Goal: Information Seeking & Learning: Learn about a topic

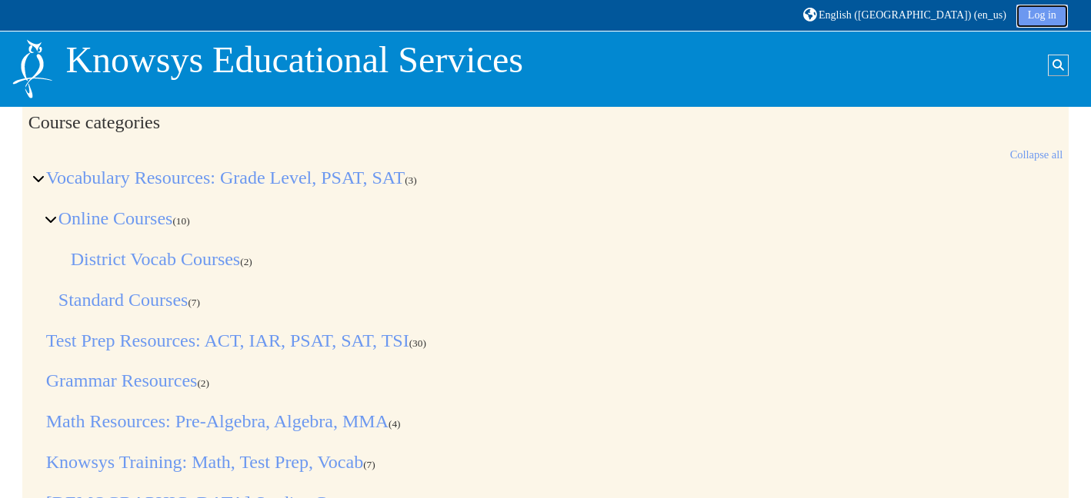
click at [1048, 17] on link "Log in" at bounding box center [1042, 16] width 52 height 23
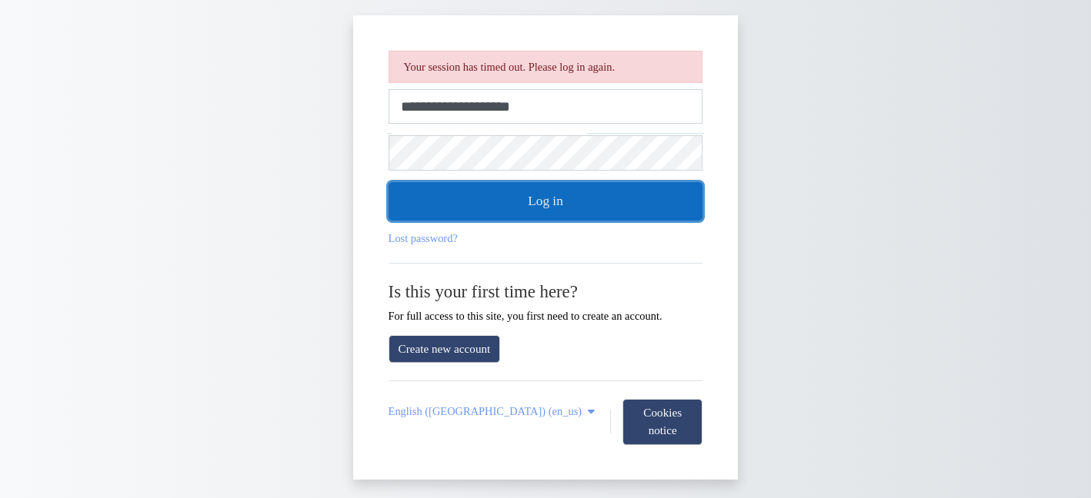
click at [601, 211] on button "Log in" at bounding box center [545, 201] width 315 height 38
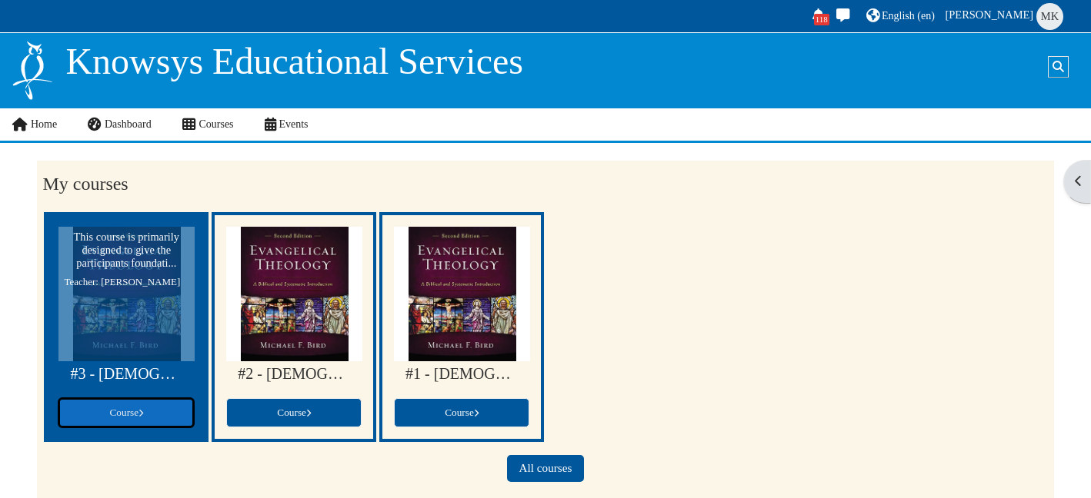
click at [160, 425] on link "Course" at bounding box center [125, 412] width 135 height 29
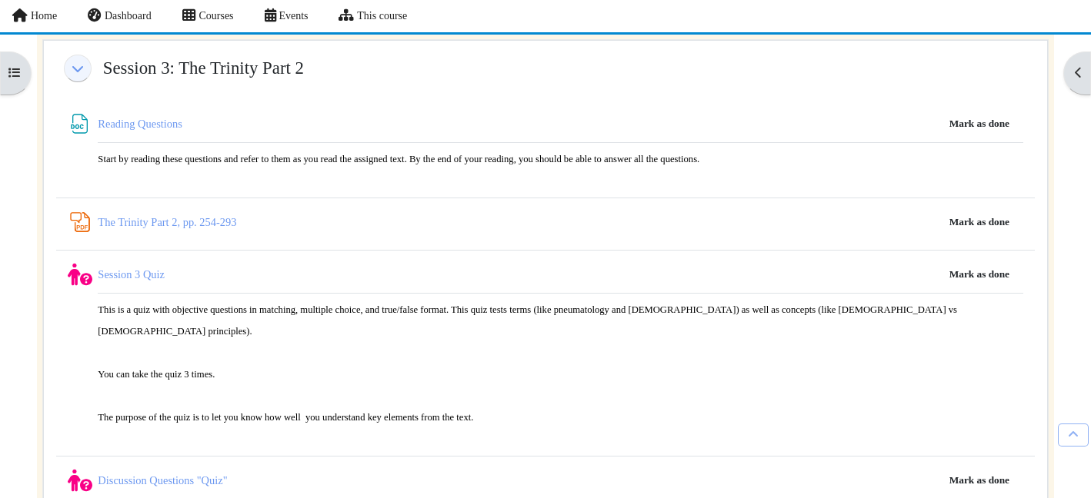
scroll to position [394, 0]
click at [132, 120] on link "Reading Questions File" at bounding box center [141, 123] width 87 height 12
click at [965, 121] on button "Mark as done" at bounding box center [980, 123] width 84 height 25
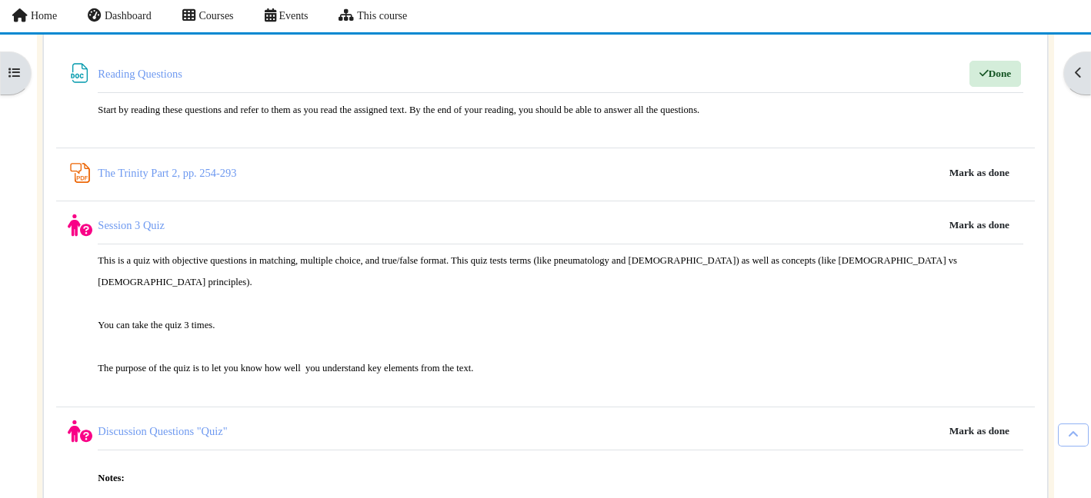
scroll to position [454, 0]
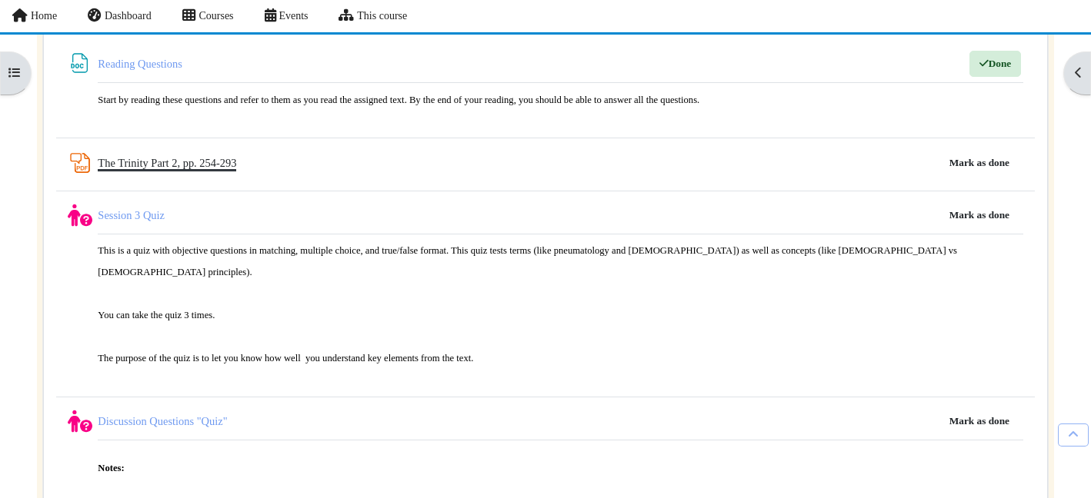
click at [220, 161] on link "The Trinity Part 2, pp. 254-293 PDF Annotation" at bounding box center [167, 163] width 138 height 12
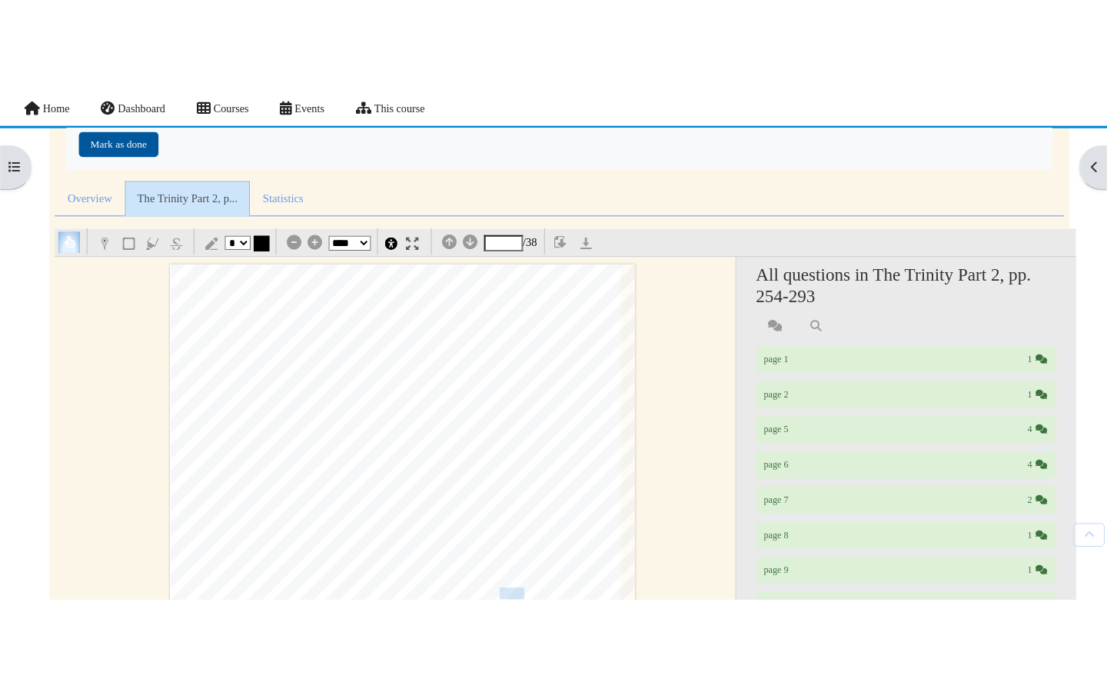
scroll to position [129, 0]
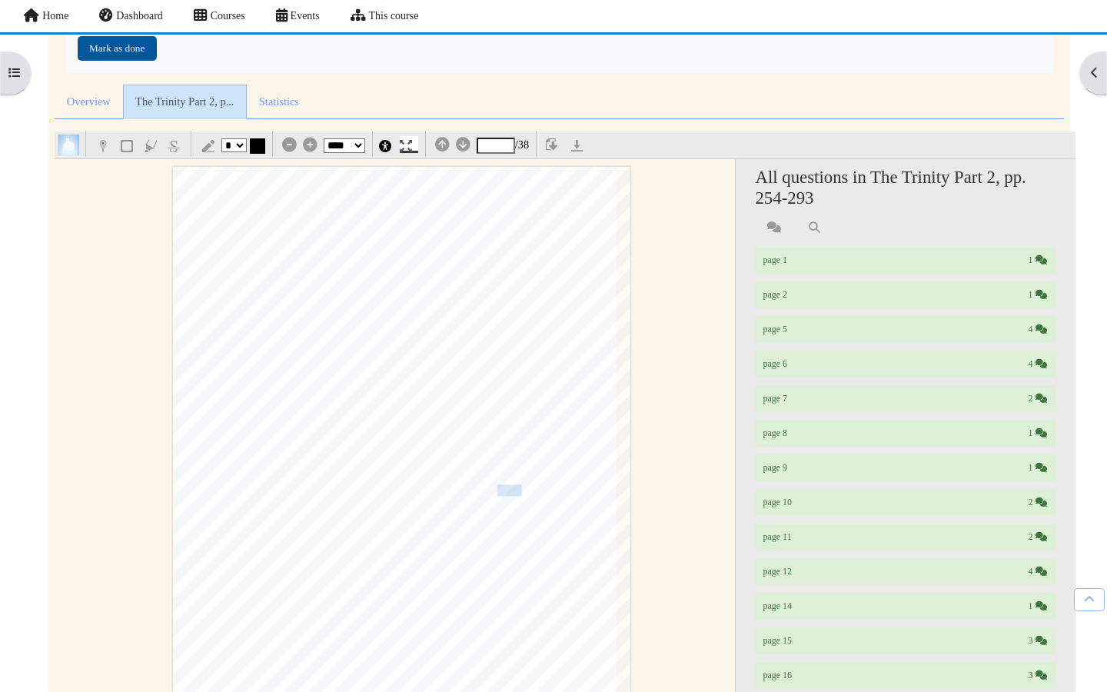
click at [407, 148] on img at bounding box center [406, 146] width 12 height 12
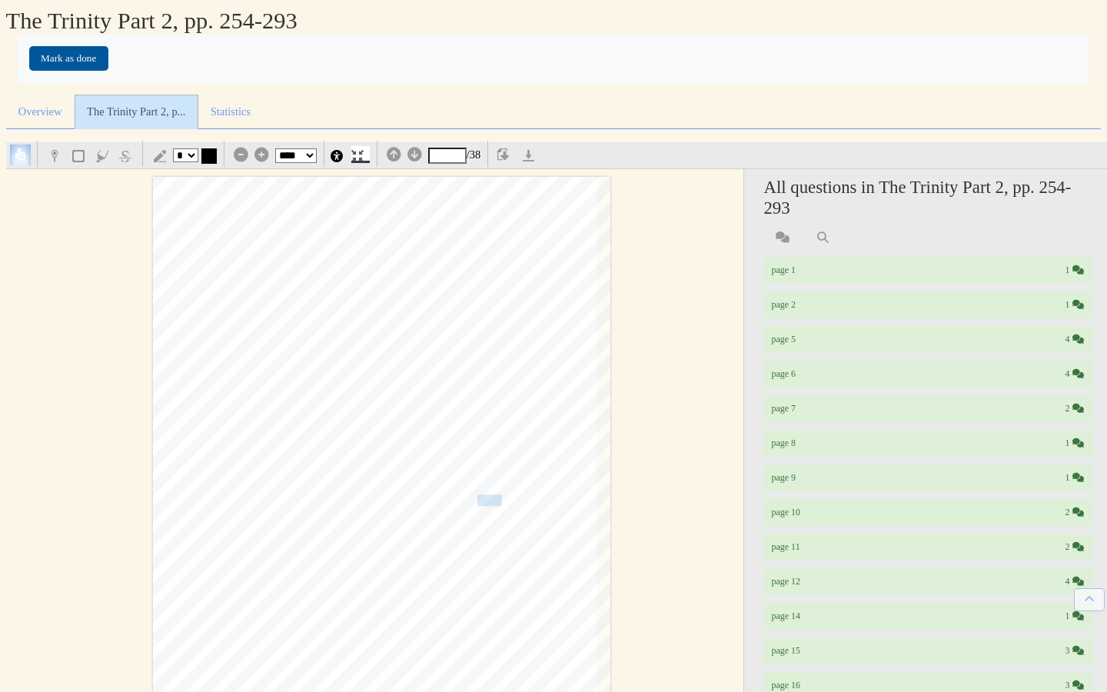
scroll to position [0, 0]
click at [317, 152] on select "*** *** **** **** **** ****" at bounding box center [296, 155] width 42 height 15
select select "***"
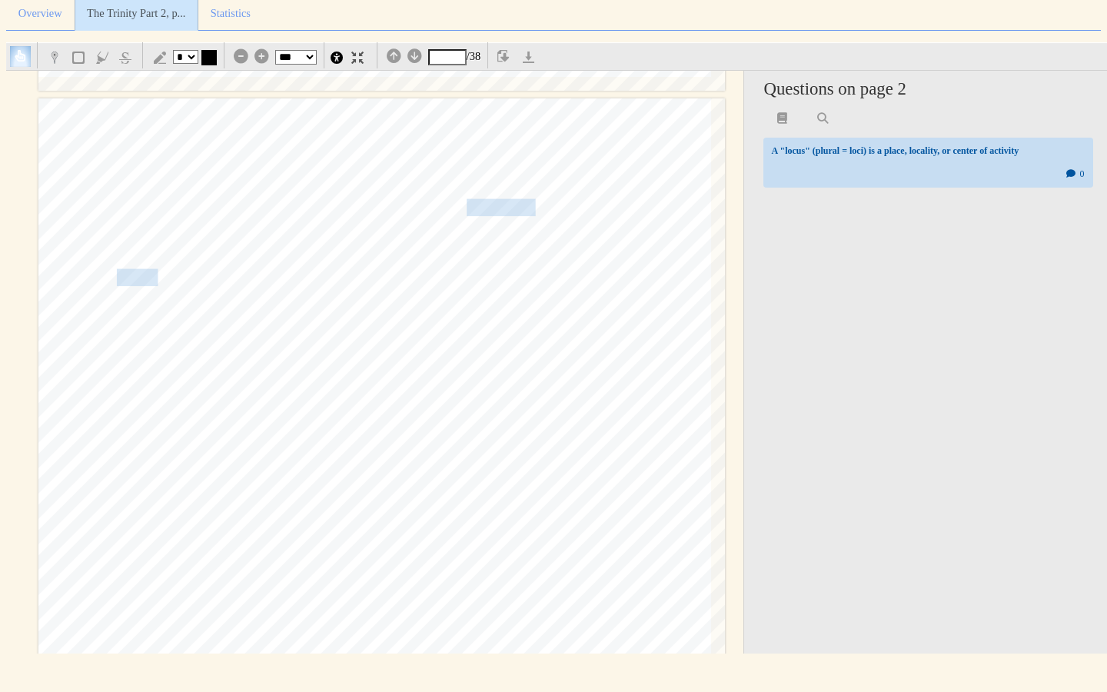
scroll to position [3900, 0]
click at [500, 215] on div "258 The [DEMOGRAPHIC_DATA] of the [DEMOGRAPHIC_DATA] of religious experience or…" at bounding box center [381, 580] width 687 height 971
click at [500, 208] on span "itself, the reification" at bounding box center [469, 206] width 136 height 16
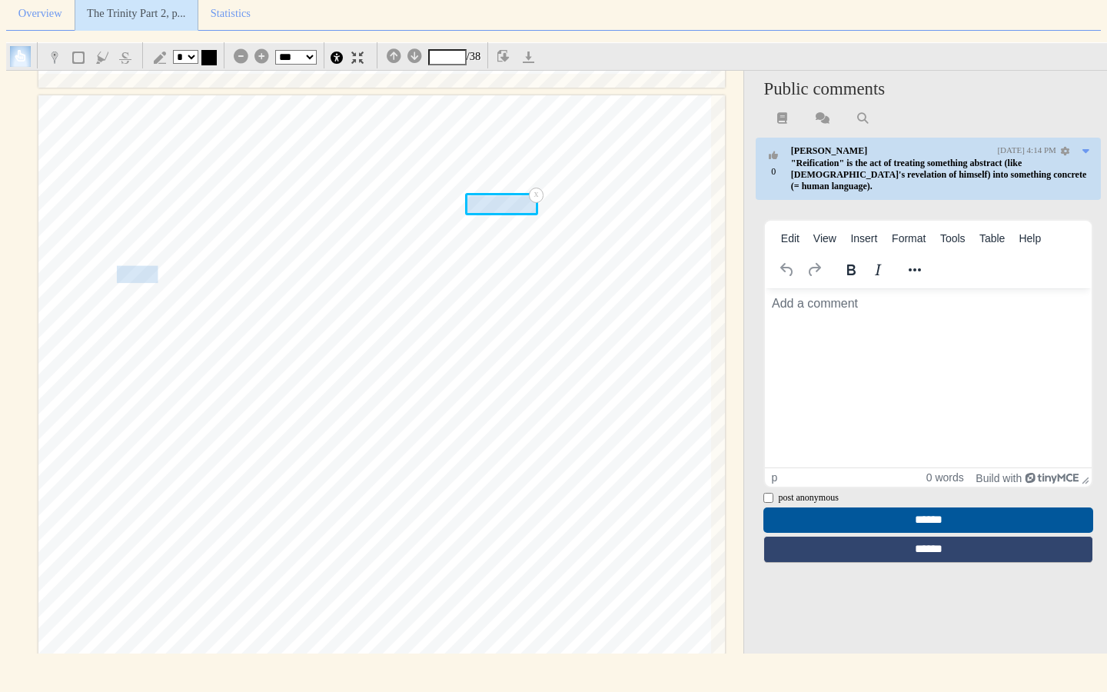
scroll to position [0, 0]
click at [505, 283] on div "258 The [DEMOGRAPHIC_DATA] of the [DEMOGRAPHIC_DATA] of religious experience or…" at bounding box center [381, 580] width 687 height 971
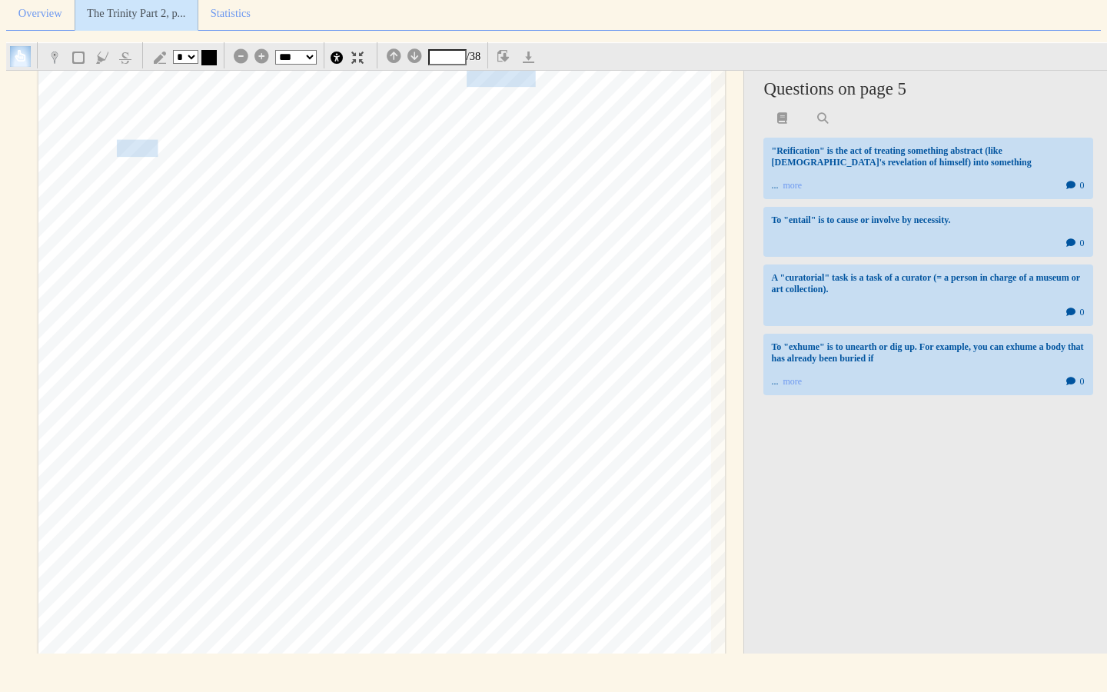
scroll to position [4031, 0]
click at [132, 140] on span "entail a restriction" at bounding box center [177, 145] width 120 height 16
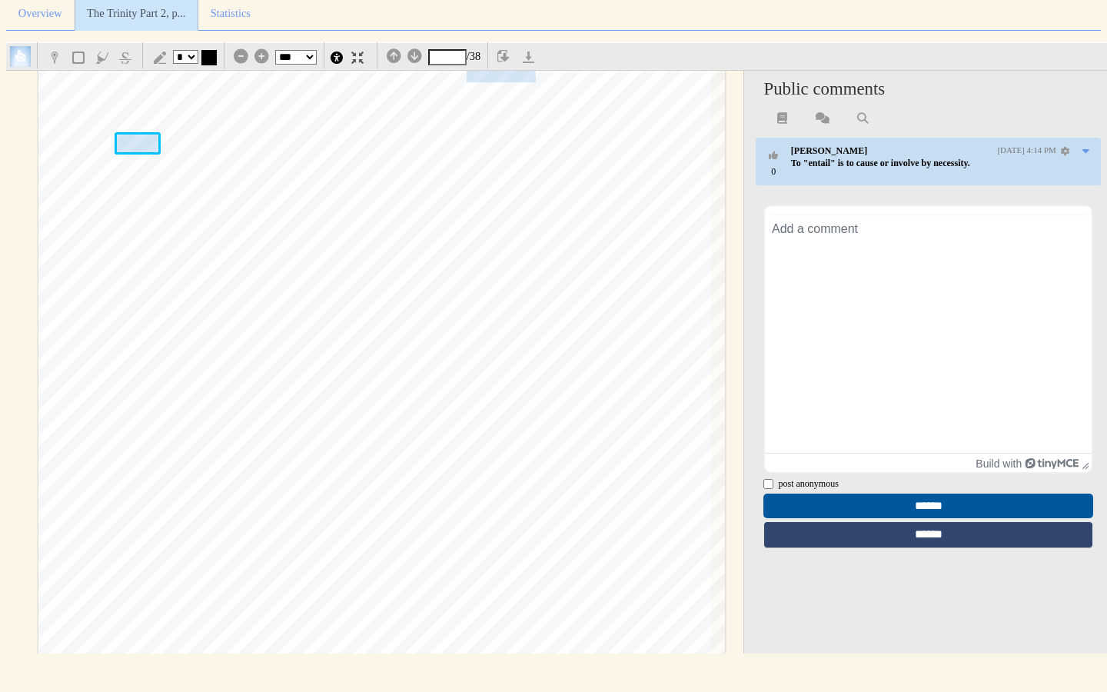
scroll to position [0, 0]
click at [328, 255] on span "claims embedded in Scripture." at bounding box center [409, 259] width 208 height 23
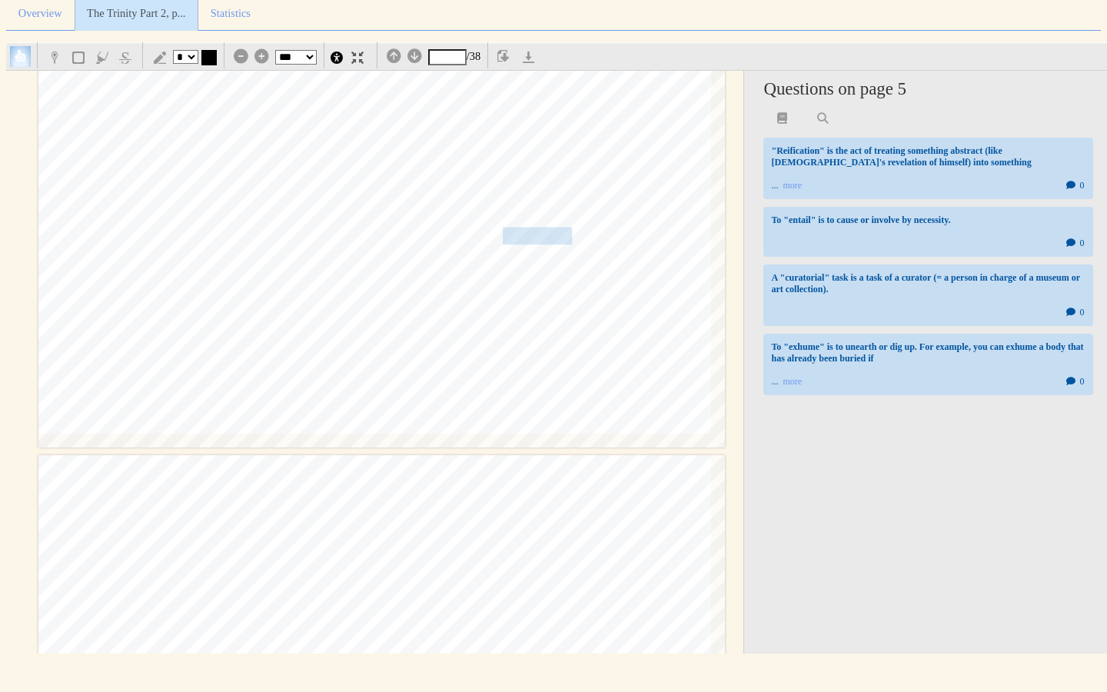
scroll to position [4564, 0]
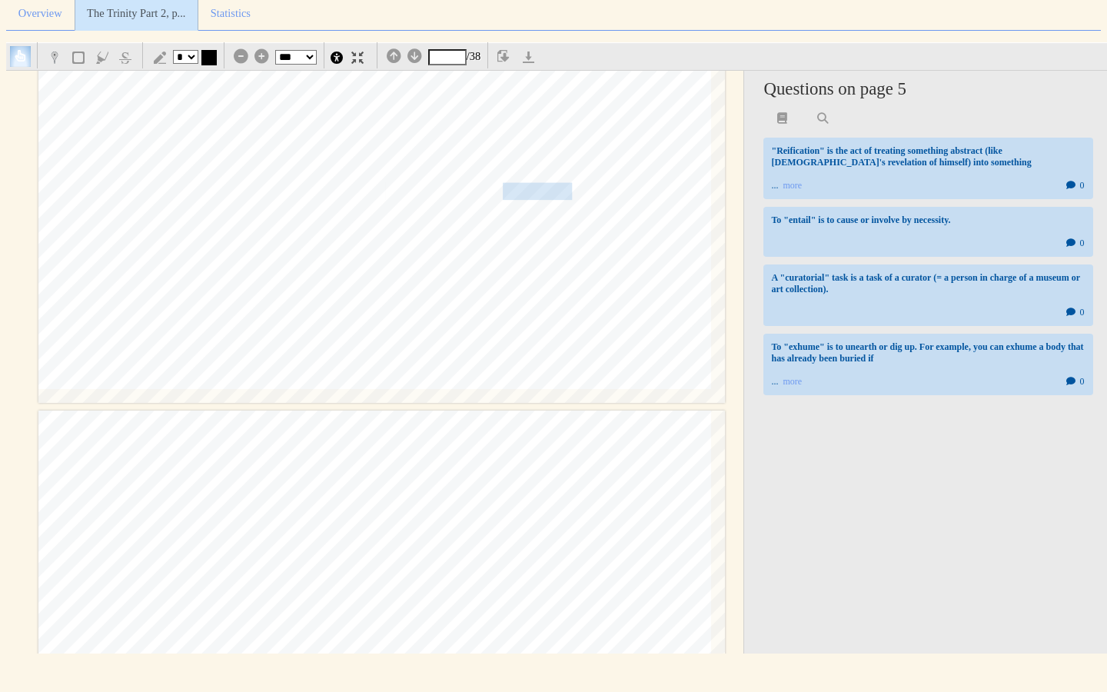
click at [551, 195] on span "exhuming propositions" at bounding box center [579, 193] width 150 height 16
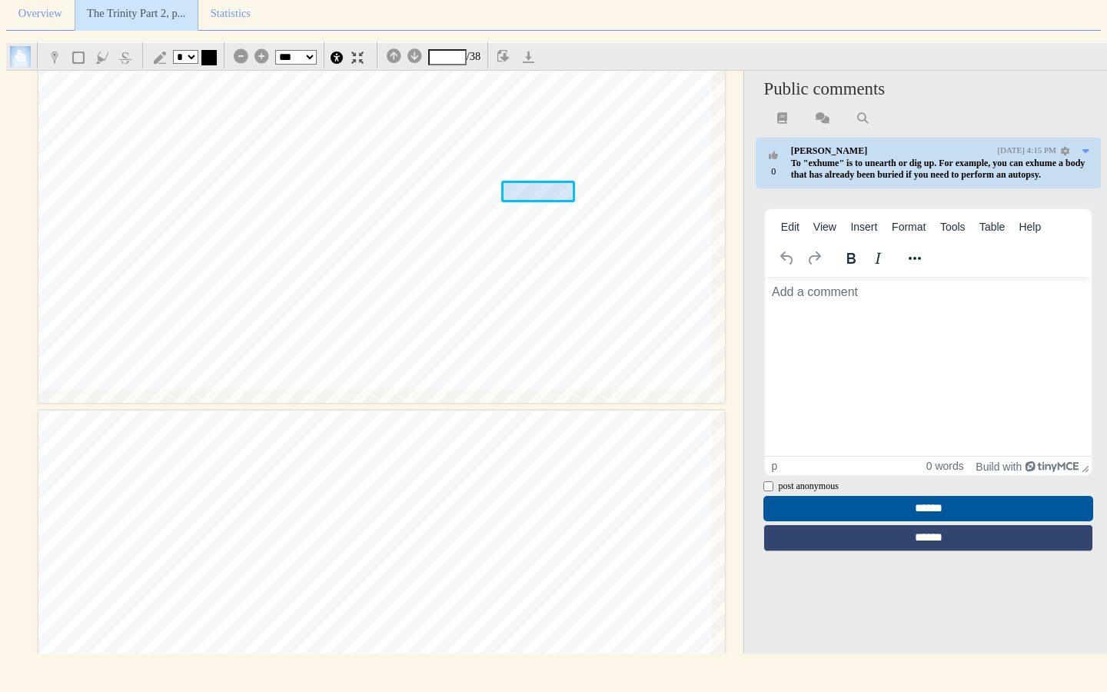
scroll to position [0, 0]
click at [610, 242] on span "logical museum. [DEMOGRAPHIC_DATA] attends to revelation with a view to transfo…" at bounding box center [440, 239] width 804 height 23
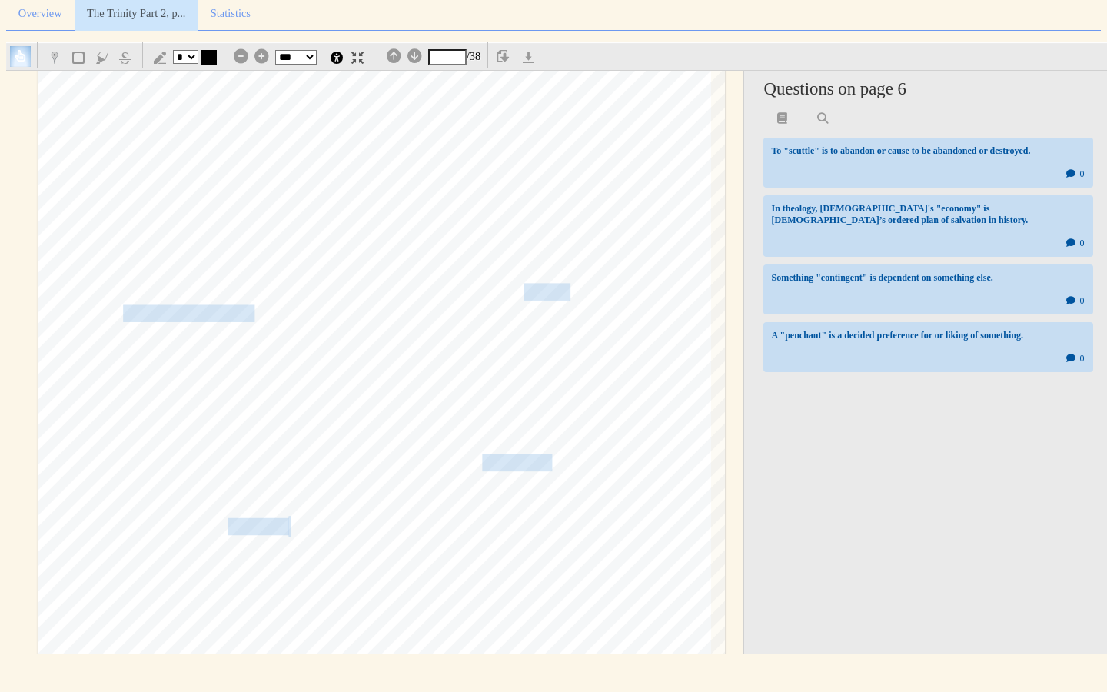
scroll to position [5190, 0]
click at [502, 463] on span "mands about head coverings were culturally situated and contingent, and to grasp" at bounding box center [378, 458] width 510 height 15
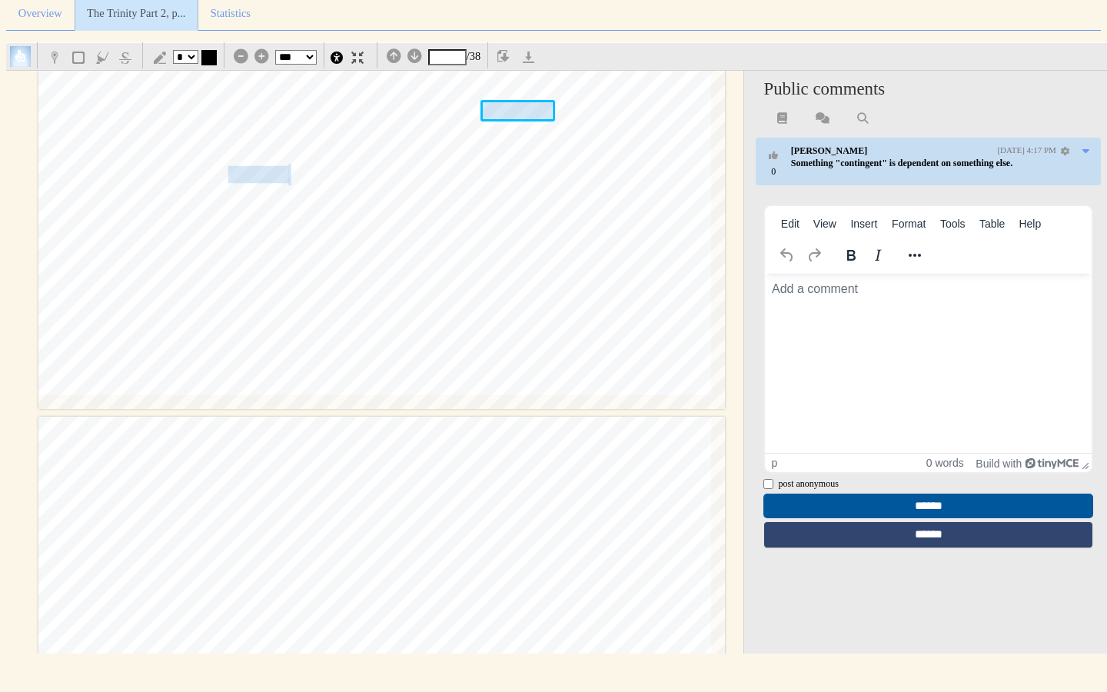
scroll to position [5540, 0]
click at [268, 172] on span "penchant" at bounding box center [258, 172] width 61 height 15
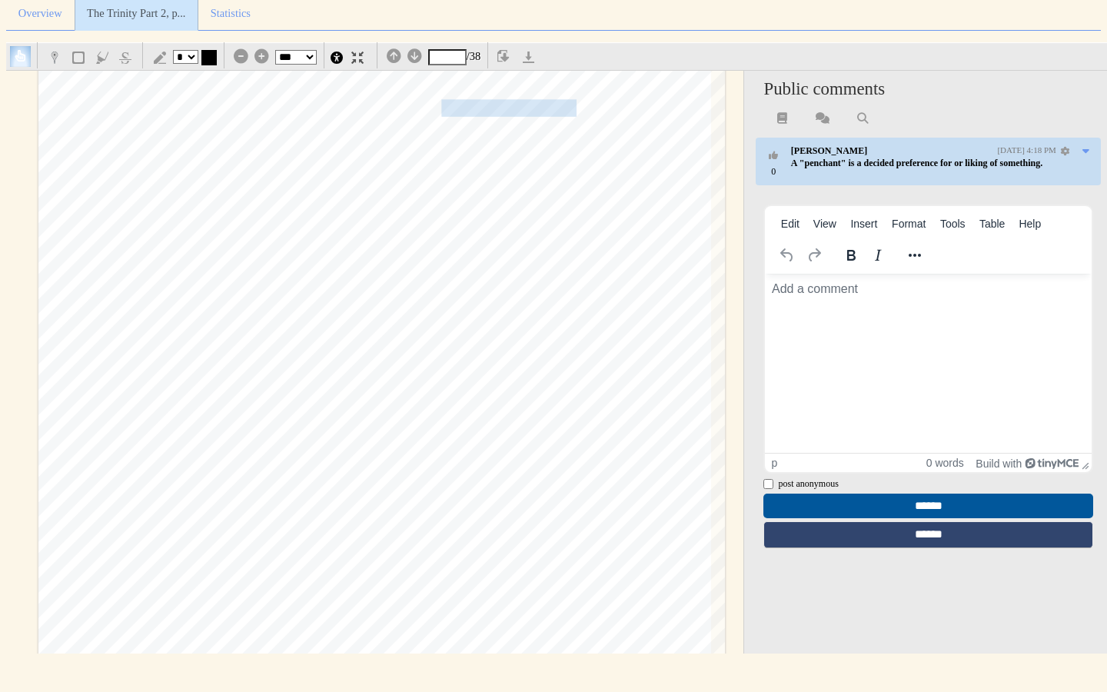
scroll to position [7922, 0]
click at [505, 108] on span "Scripture is [DEMOGRAPHIC_DATA] by a [DEMOGRAPHIC_DATA] economy." at bounding box center [521, 104] width 540 height 15
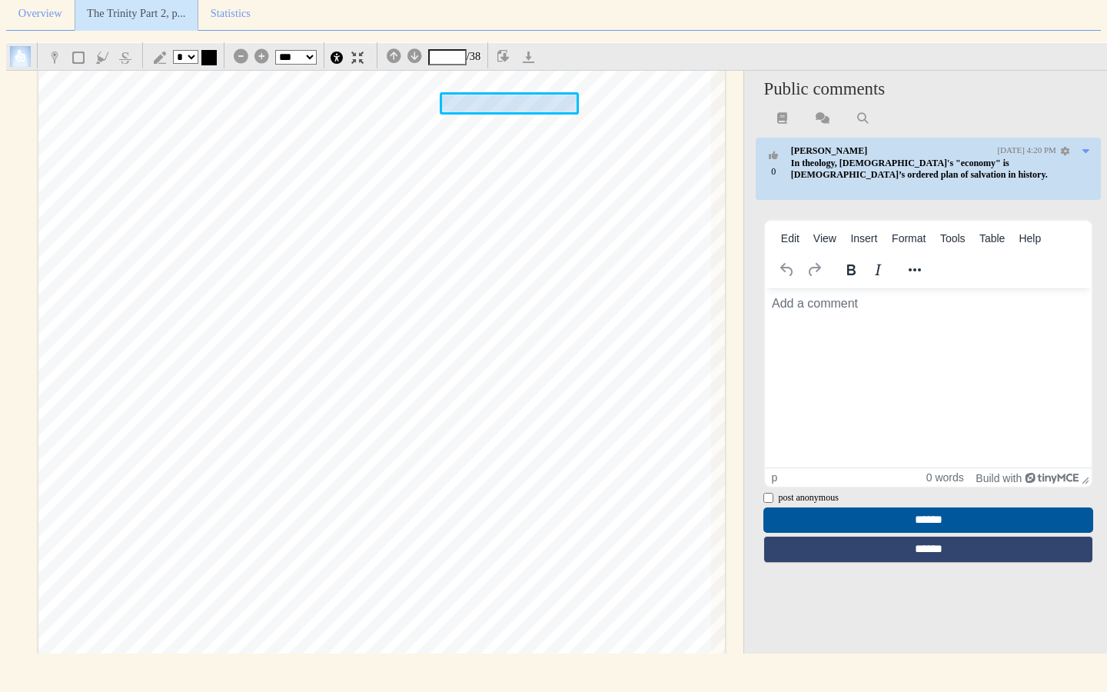
scroll to position [0, 0]
click at [456, 206] on div "262 The [DEMOGRAPHIC_DATA] of the [DEMOGRAPHIC_DATA] testimony, pneumatic speec…" at bounding box center [381, 475] width 687 height 971
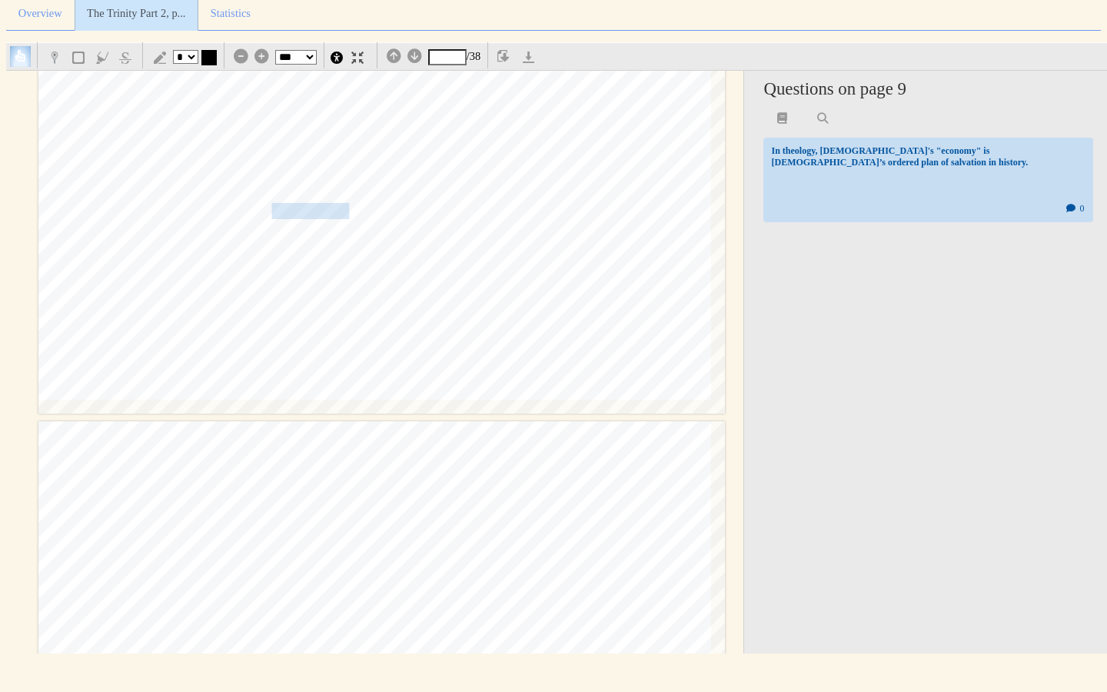
scroll to position [9451, 0]
click at [327, 202] on span "disciples a resurrection hermeneutic so" at bounding box center [200, 209] width 324 height 21
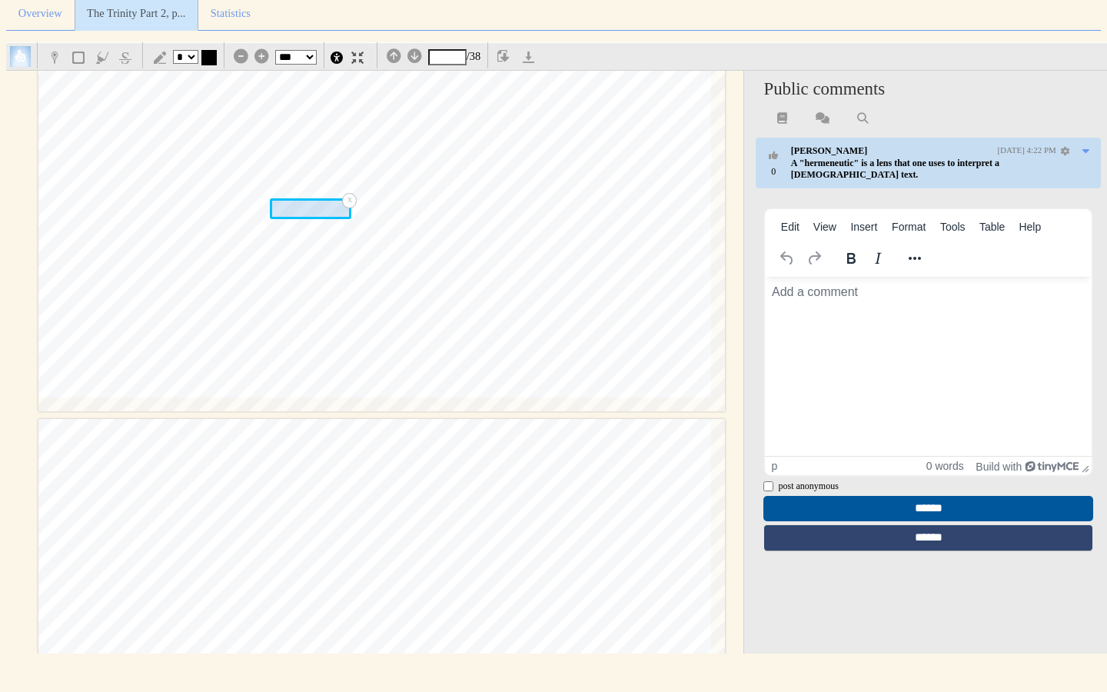
scroll to position [0, 0]
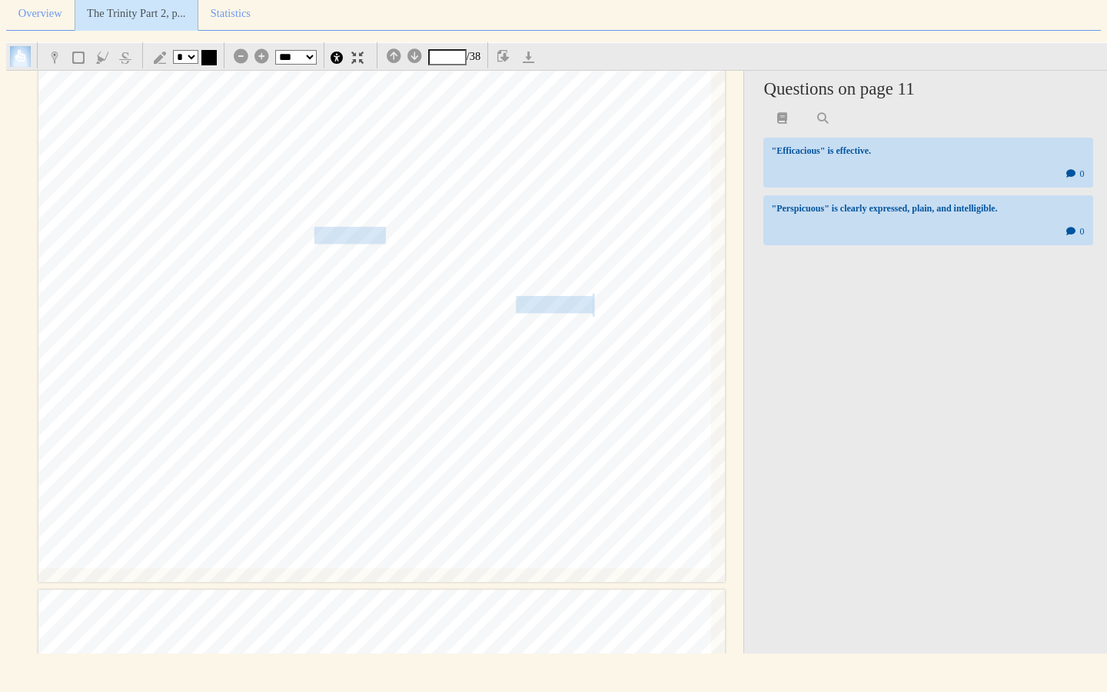
scroll to position [10293, 0]
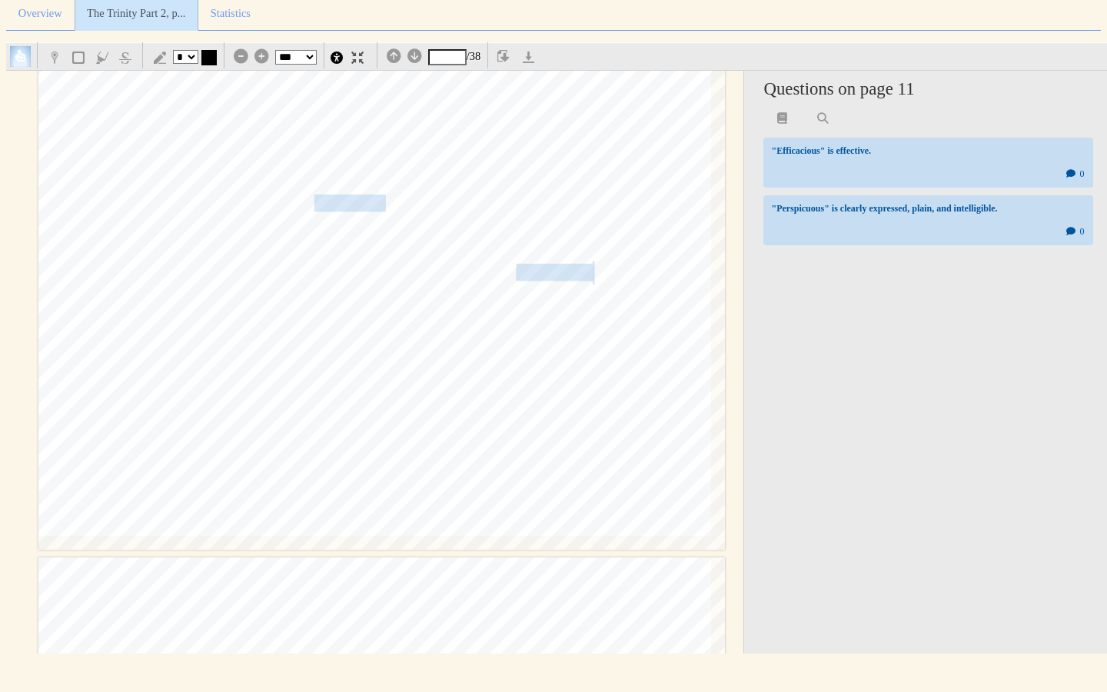
click at [365, 204] on span "the most efficacious revelation" at bounding box center [356, 203] width 202 height 15
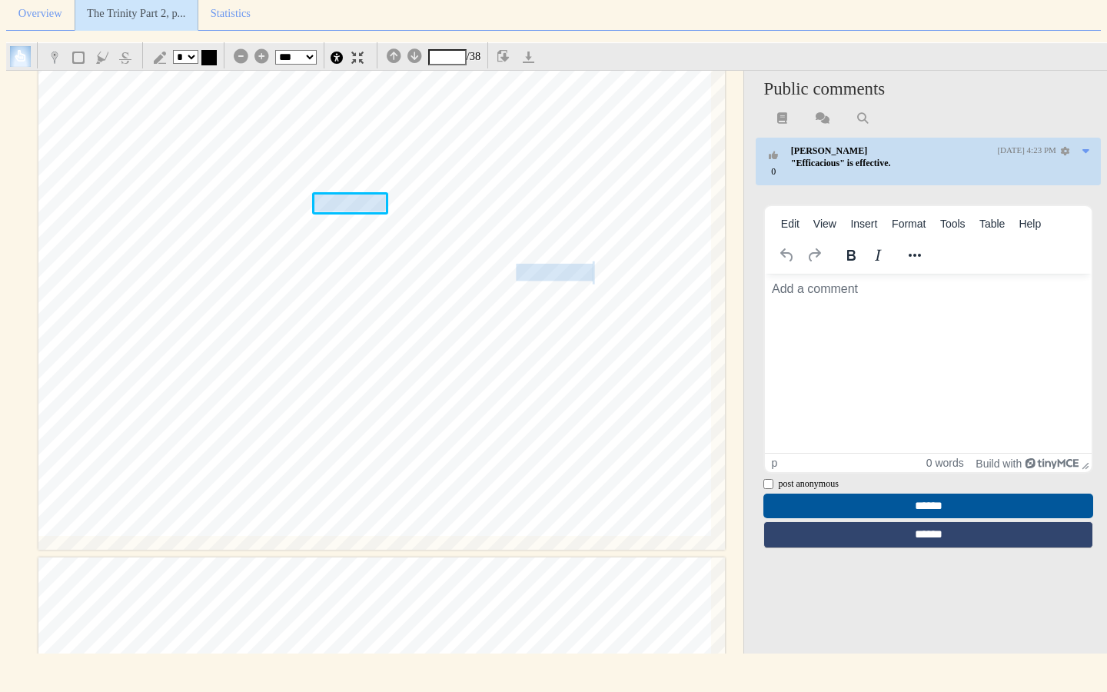
scroll to position [0, 0]
click at [440, 339] on span "a theo-anthropic book, [DEMOGRAPHIC_DATA]" at bounding box center [424, 342] width 322 height 15
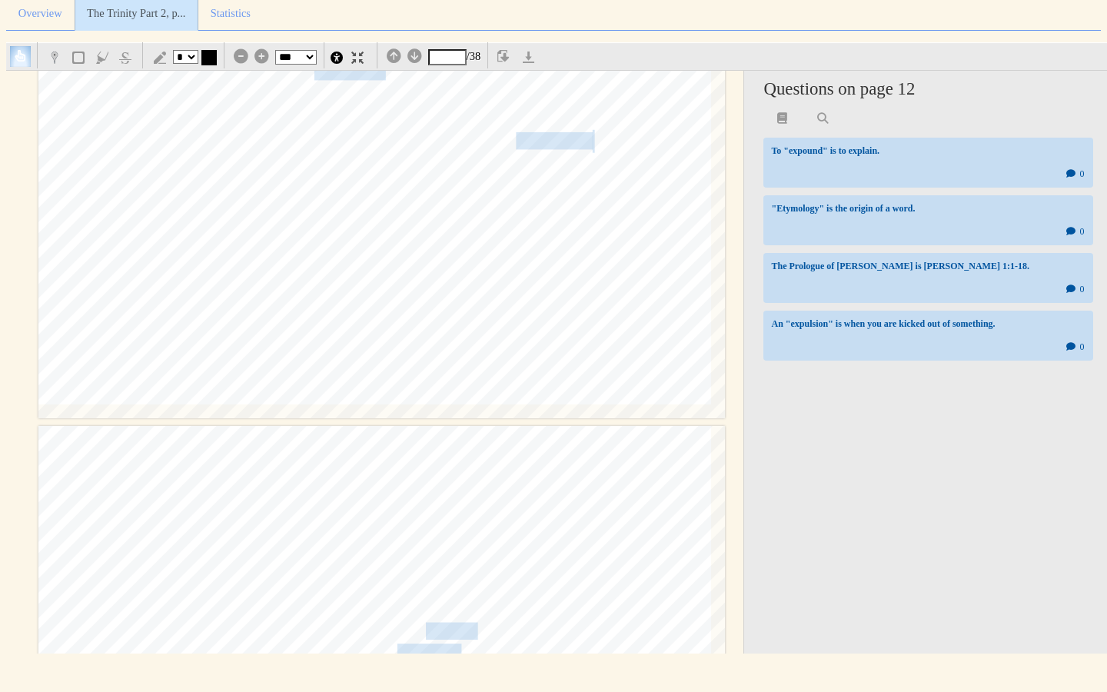
scroll to position [10434, 0]
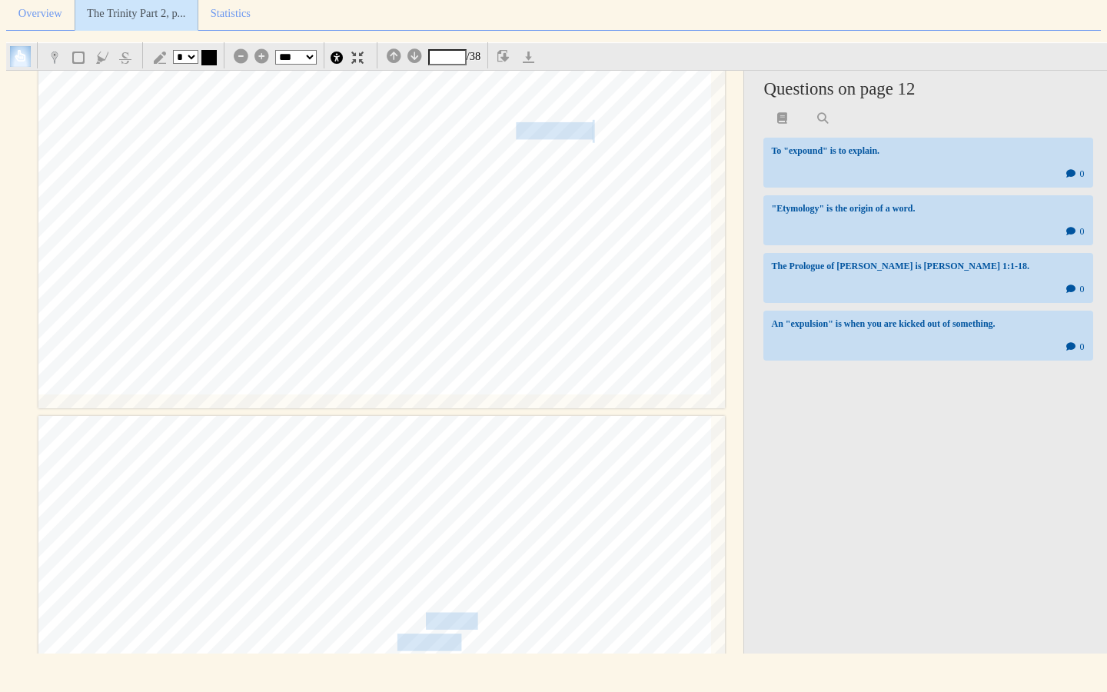
click at [584, 135] on span "is the perspicuous" at bounding box center [535, 131] width 115 height 15
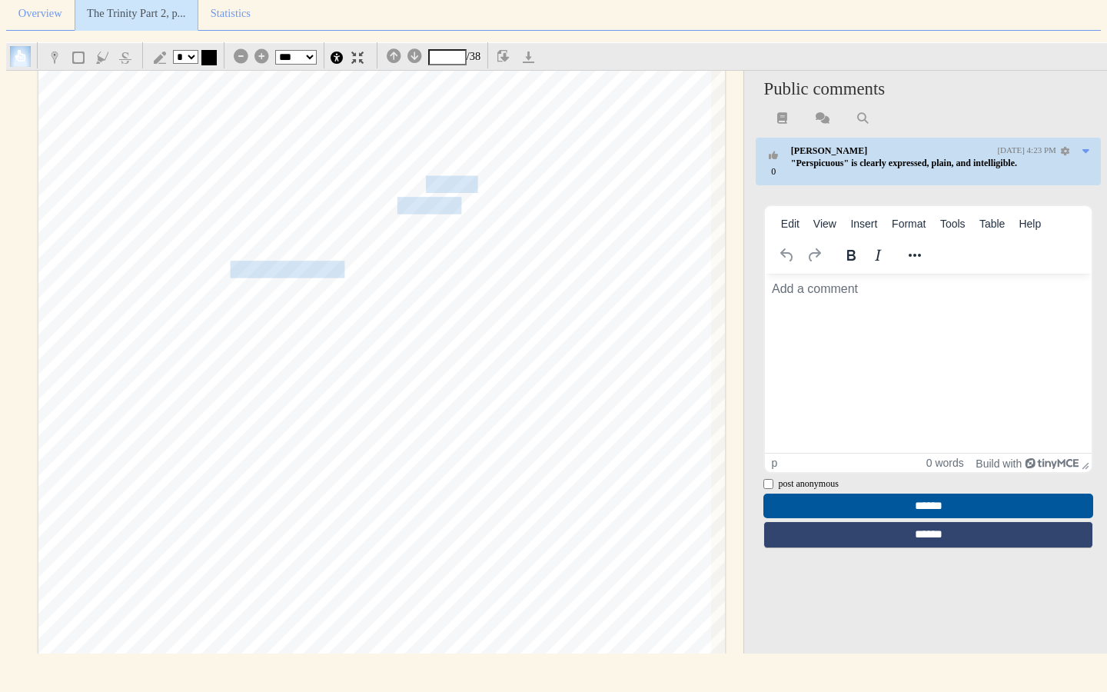
scroll to position [10875, 0]
click at [461, 174] on span "which means to set forth and expound," at bounding box center [365, 183] width 235 height 22
click at [429, 318] on div "§ 2.5 The [DEMOGRAPHIC_DATA] Who Reveals Himself 265 [DEMOGRAPHIC_DATA] itself …" at bounding box center [381, 460] width 687 height 971
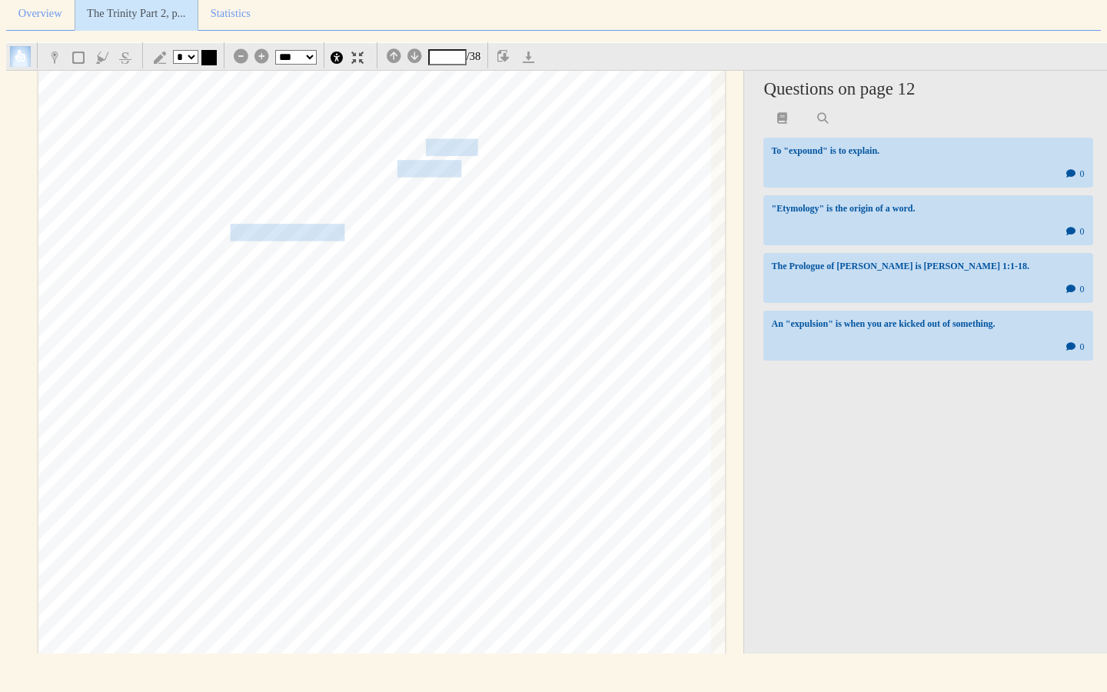
scroll to position [10912, 0]
click at [440, 165] on span "don't push the etymology too" at bounding box center [397, 166] width 176 height 21
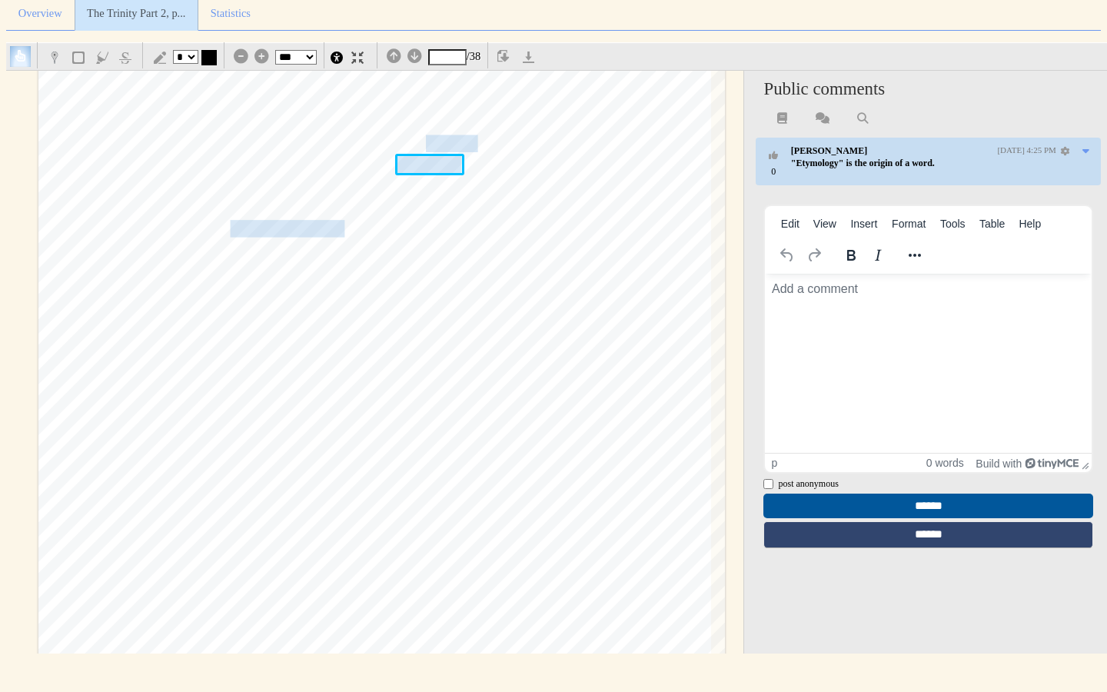
scroll to position [0, 0]
click at [487, 292] on span "spoke to our ancestors through the [DEMOGRAPHIC_DATA]" at bounding box center [601, 294] width 482 height 22
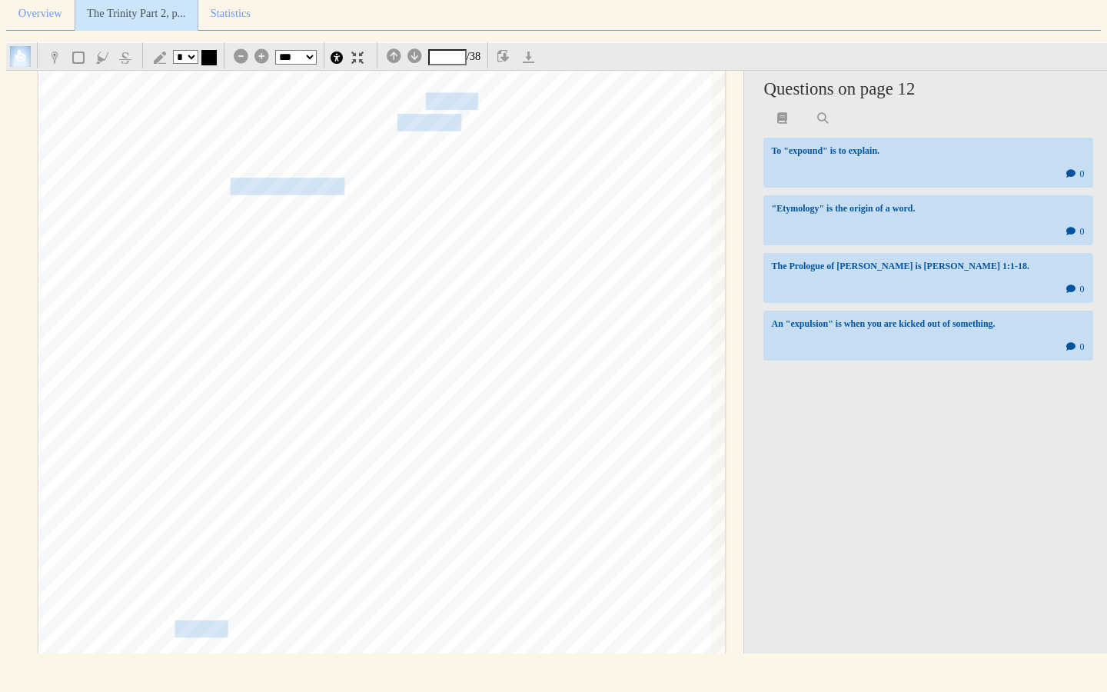
scroll to position [10959, 0]
click at [325, 183] on span "the Prologue [ofJohn], then, is on the revelation" at bounding box center [357, 183] width 302 height 22
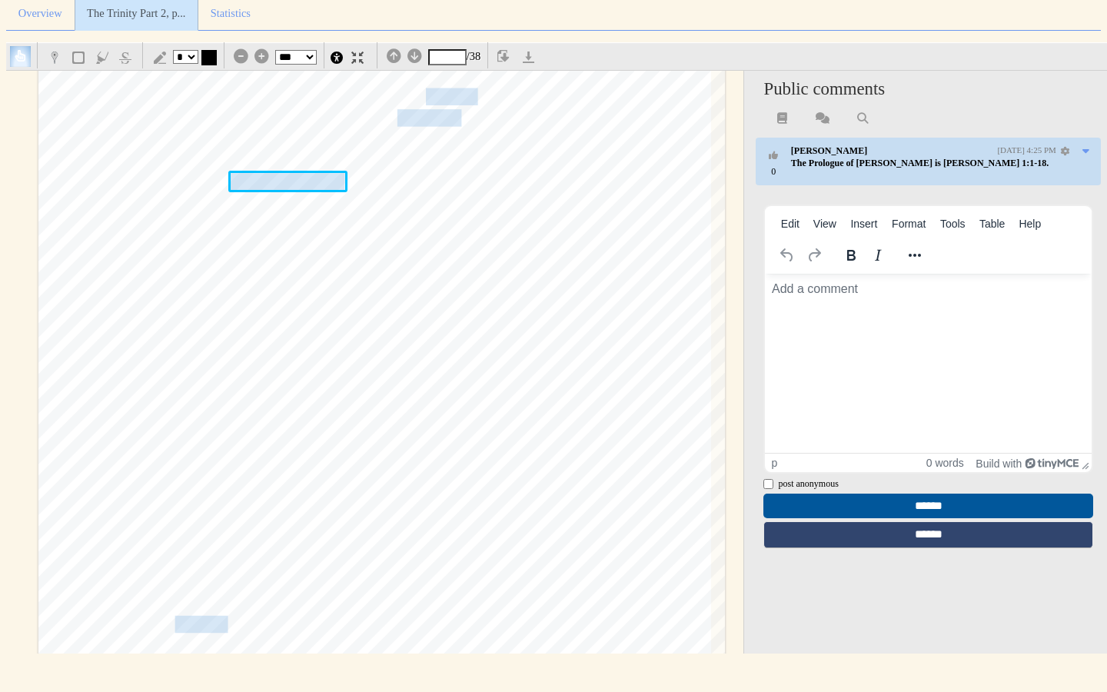
scroll to position [0, 0]
click at [391, 292] on span "all things, and through whom also" at bounding box center [442, 289] width 214 height 22
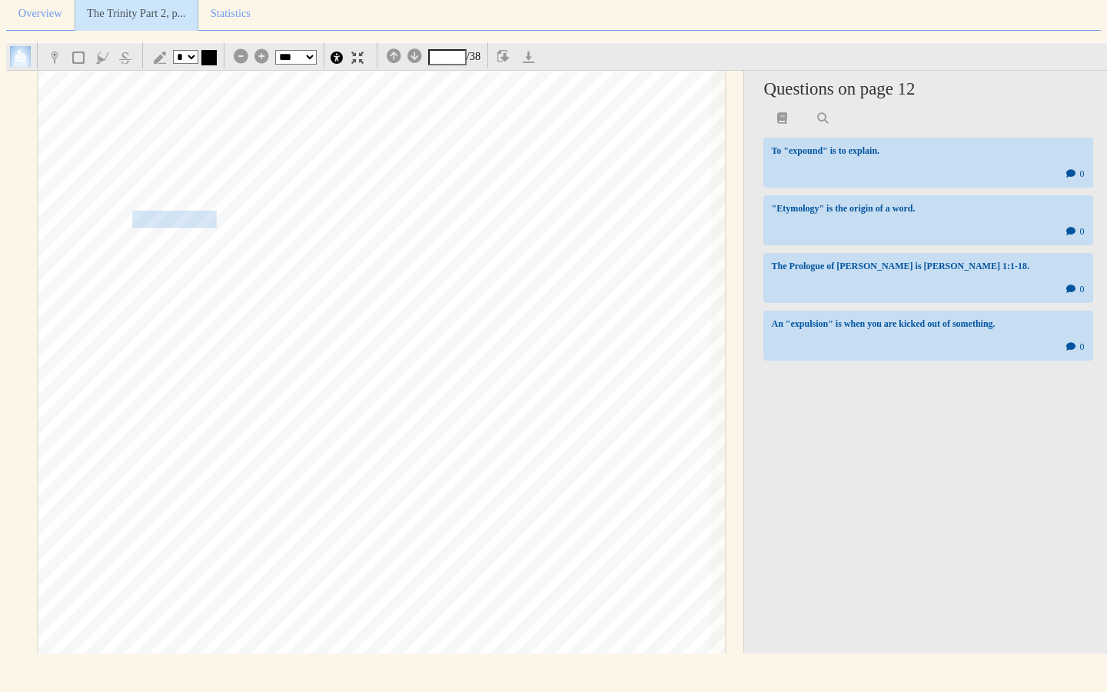
scroll to position [14054, 0]
click at [170, 216] on span "recalcitrance ([PERSON_NAME]" at bounding box center [244, 218] width 225 height 15
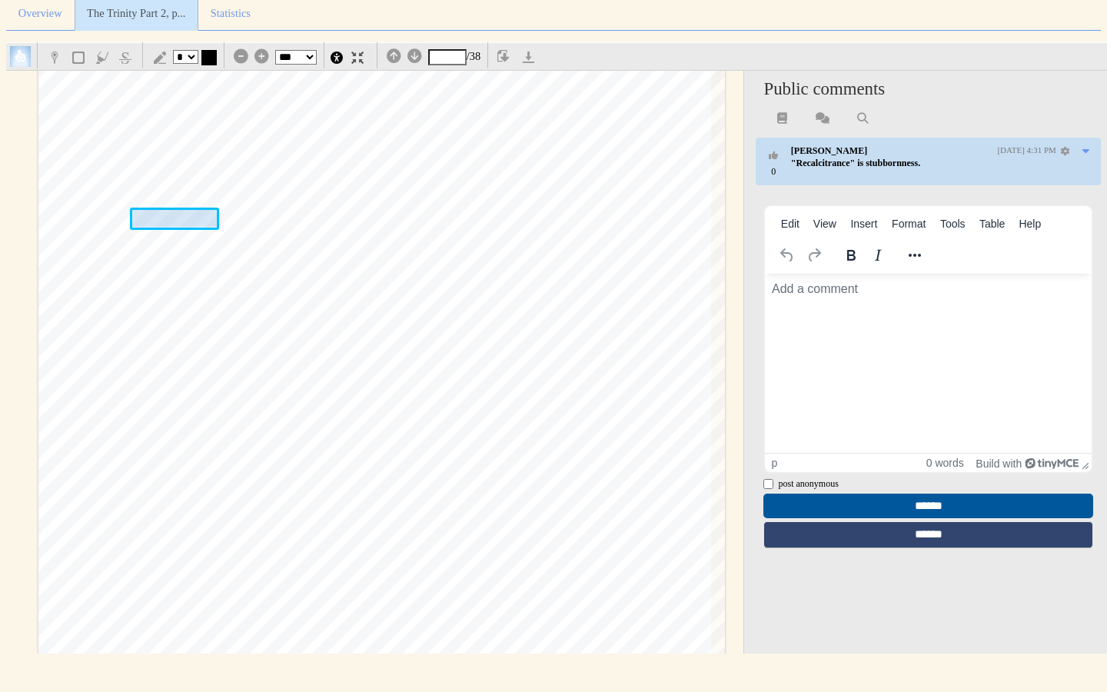
scroll to position [0, 0]
click at [503, 325] on div "268 The [DEMOGRAPHIC_DATA] of the [DEMOGRAPHIC_DATA] have. ; . . This passionat…" at bounding box center [381, 219] width 687 height 971
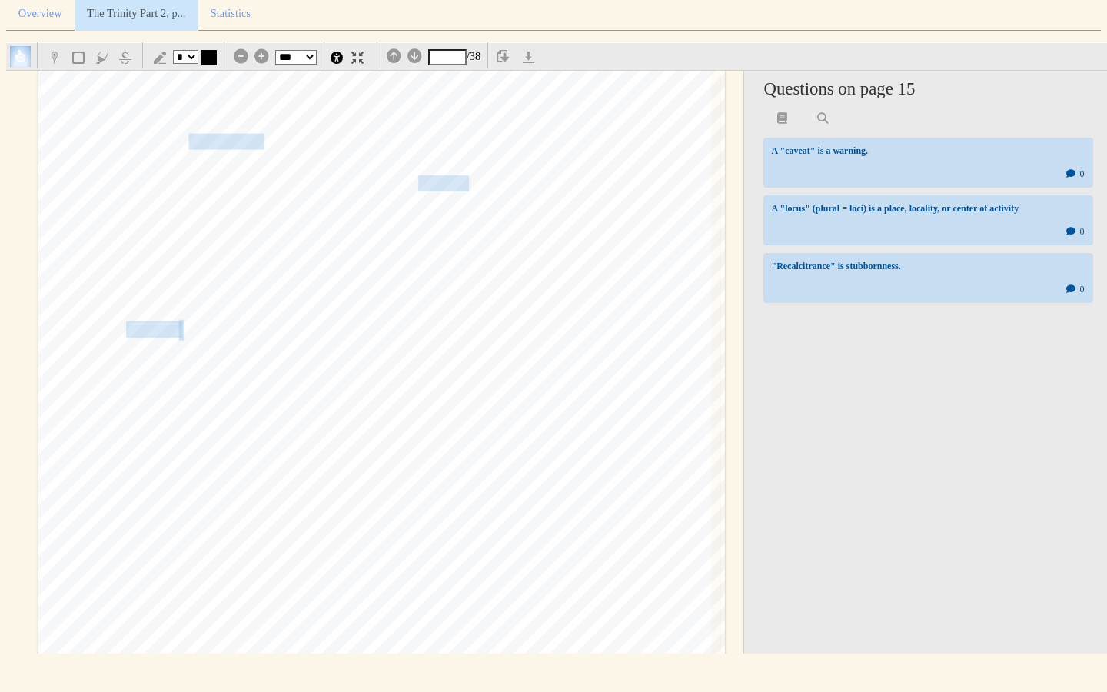
scroll to position [15026, 0]
click at [231, 145] on span "doxological-that" at bounding box center [245, 140] width 112 height 15
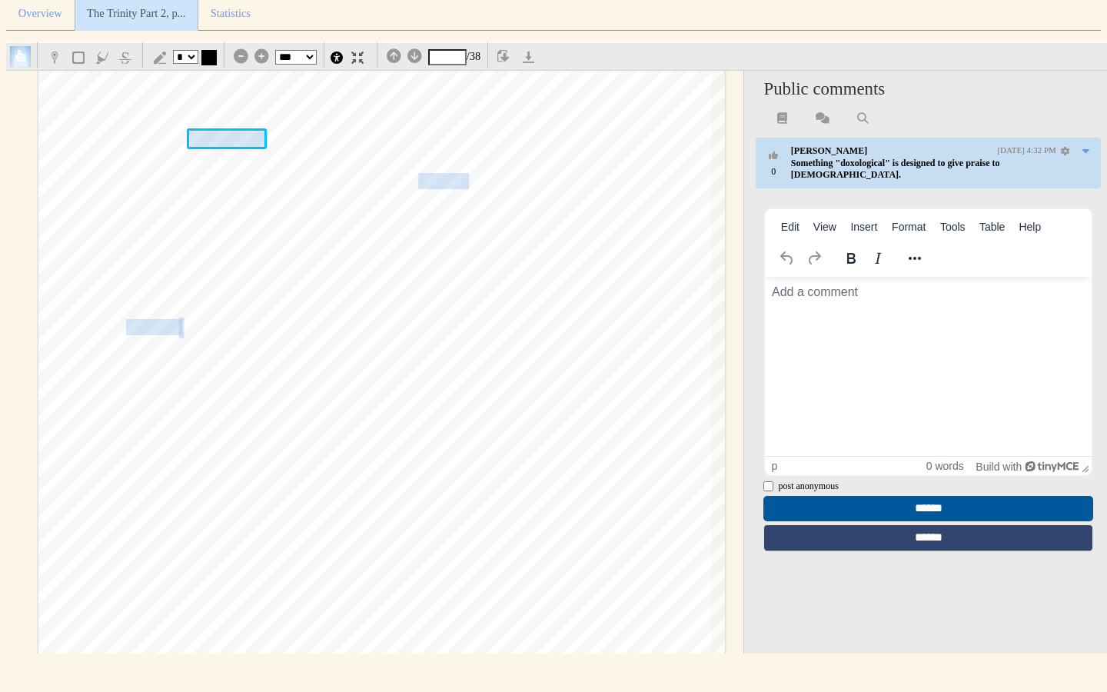
scroll to position [0, 0]
click at [576, 420] on div "§ 2.6 Gon's PURPOSE AND PLAN Why did [DEMOGRAPHIC_DATA] make the universe? Why …" at bounding box center [381, 227] width 687 height 971
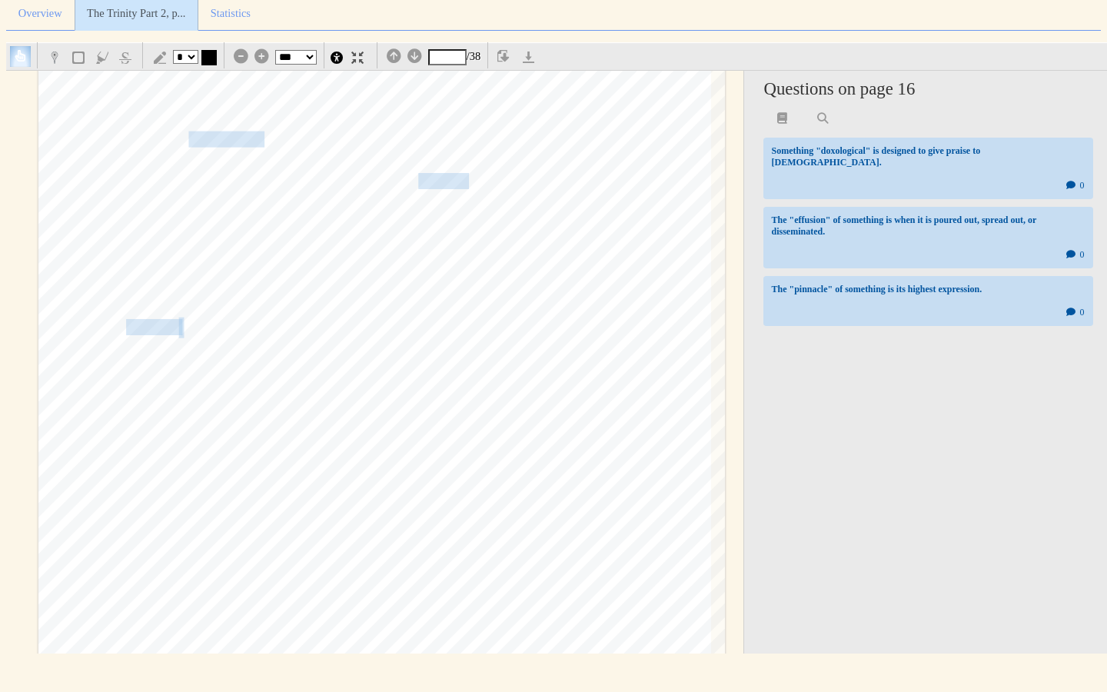
click at [434, 178] on span "this: [DEMOGRAPHIC_DATA]'s purpose is to glorify himself by the effusion" at bounding box center [371, 182] width 488 height 15
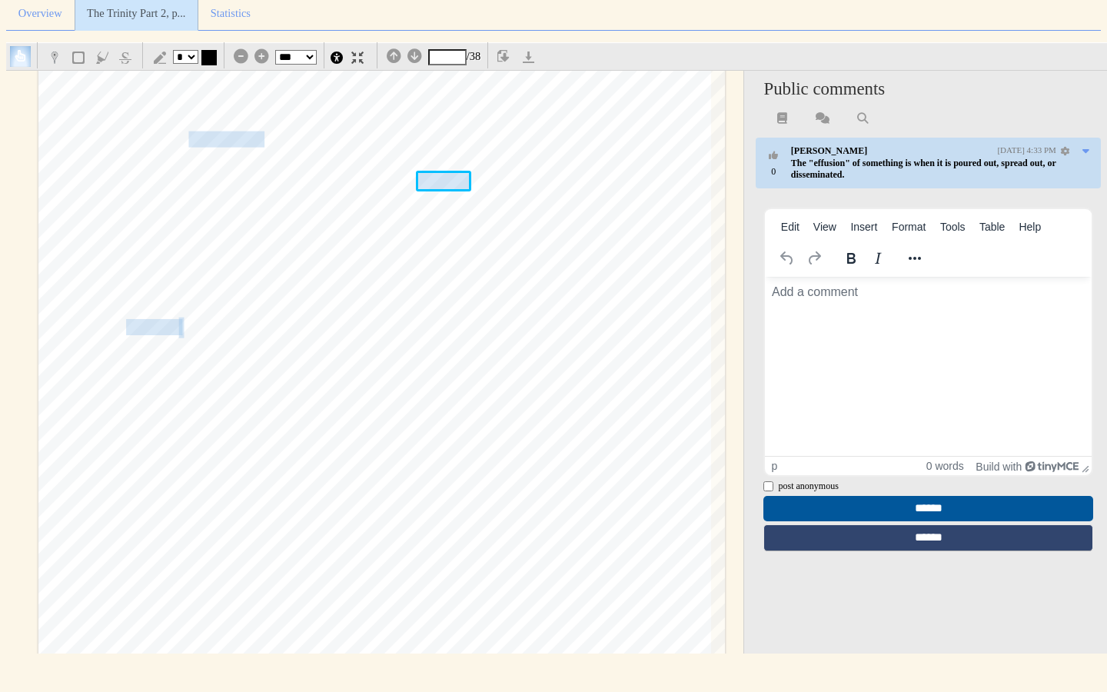
click at [497, 378] on div "§ 2.6 Gon's PURPOSE AND PLAN Why did [DEMOGRAPHIC_DATA] make the universe? Why …" at bounding box center [381, 227] width 687 height 971
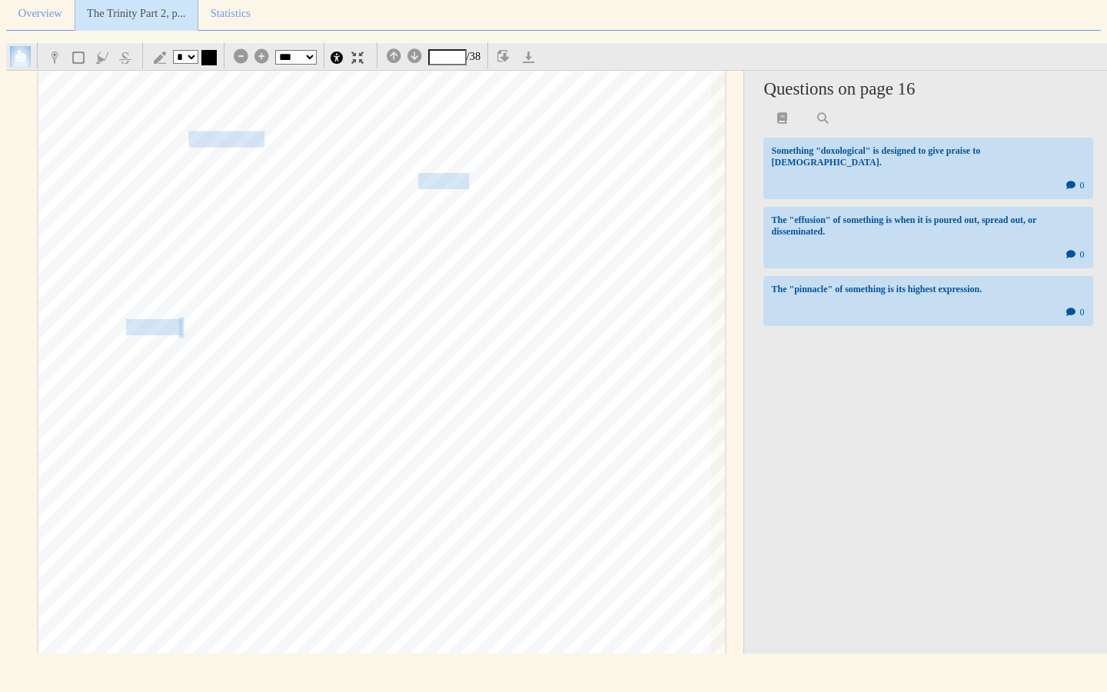
click at [145, 331] on span "pinnacle" at bounding box center [152, 328] width 52 height 15
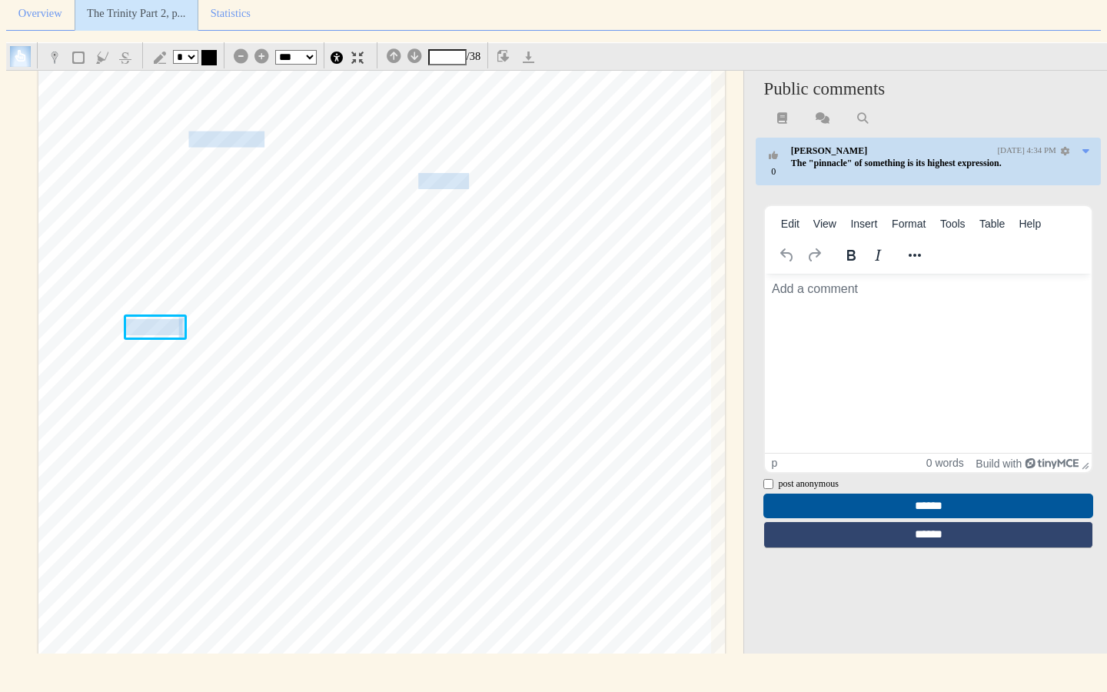
click at [296, 363] on span "[DEMOGRAPHIC_DATA]'s plan is to make a" at bounding box center [411, 369] width 278 height 15
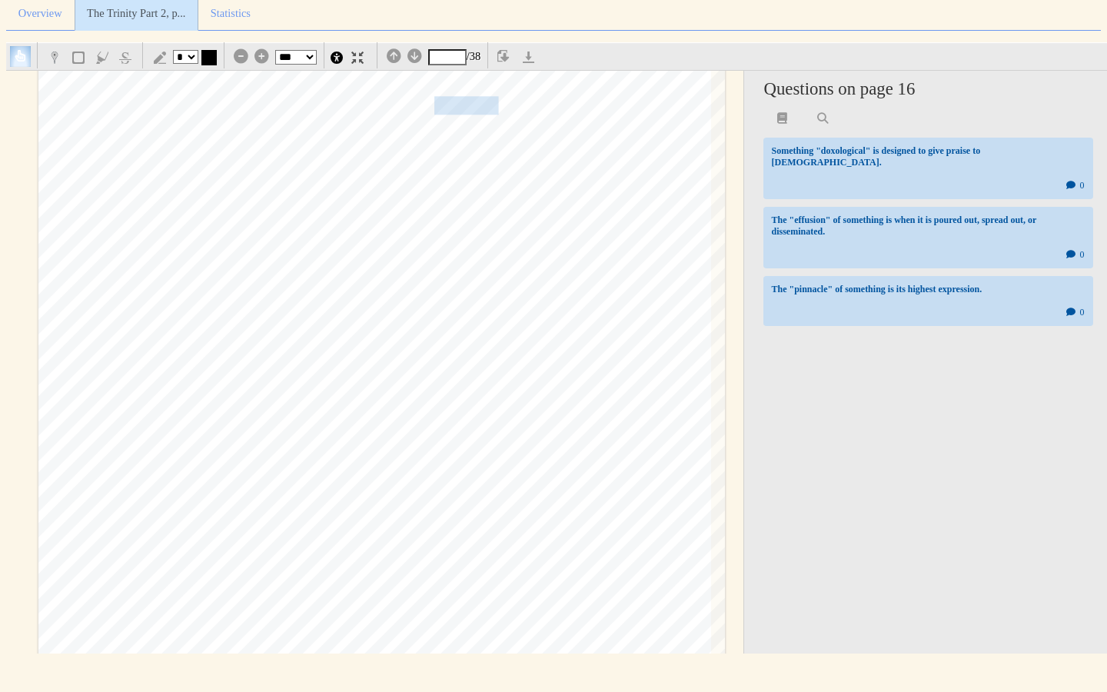
scroll to position [15736, 0]
click at [473, 95] on span "that transpired did" at bounding box center [465, 100] width 117 height 17
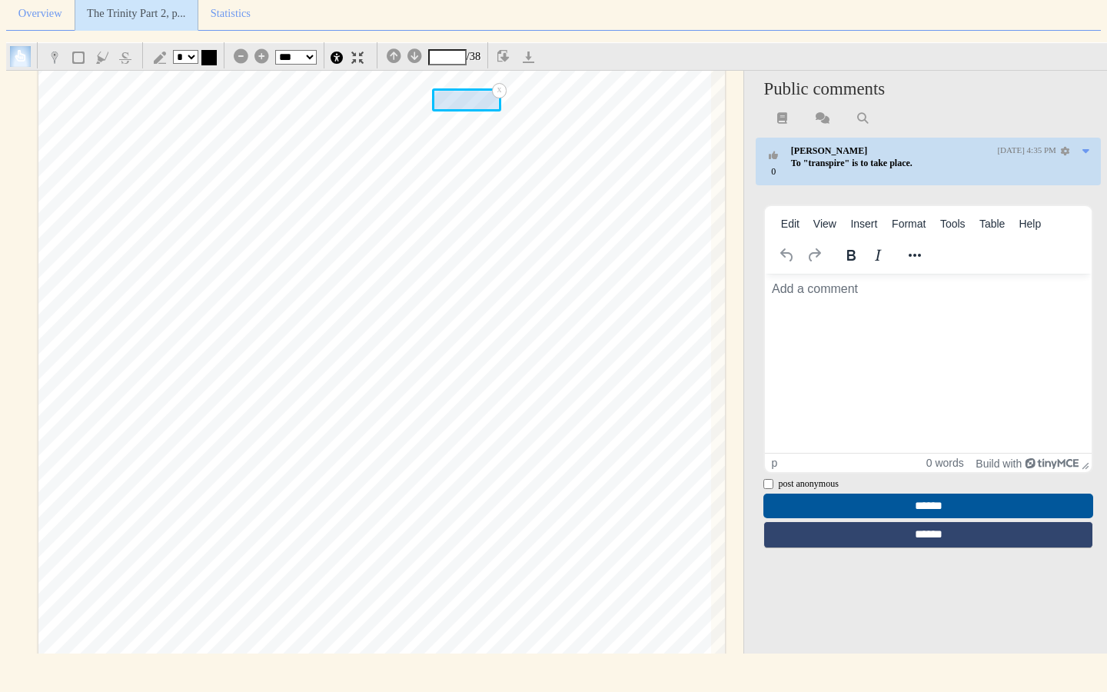
scroll to position [0, 0]
click at [517, 428] on div "270 The [DEMOGRAPHIC_DATA] of the [DEMOGRAPHIC_DATA] when he was crucified; rat…" at bounding box center [381, 495] width 687 height 971
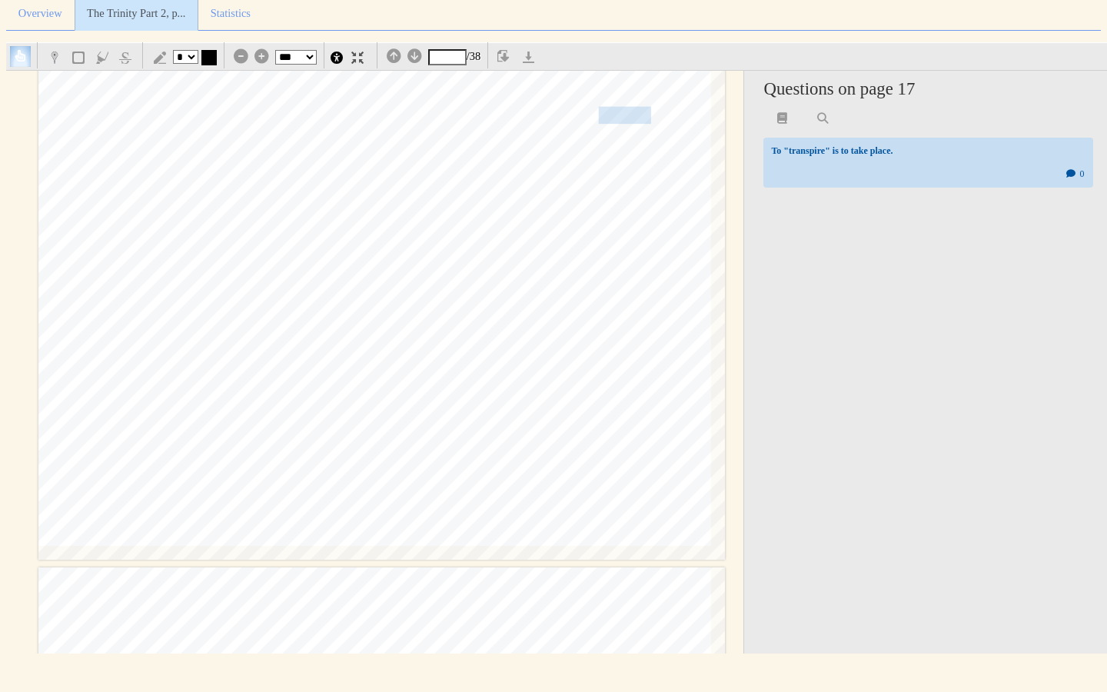
scroll to position [18119, 0]
type input "**"
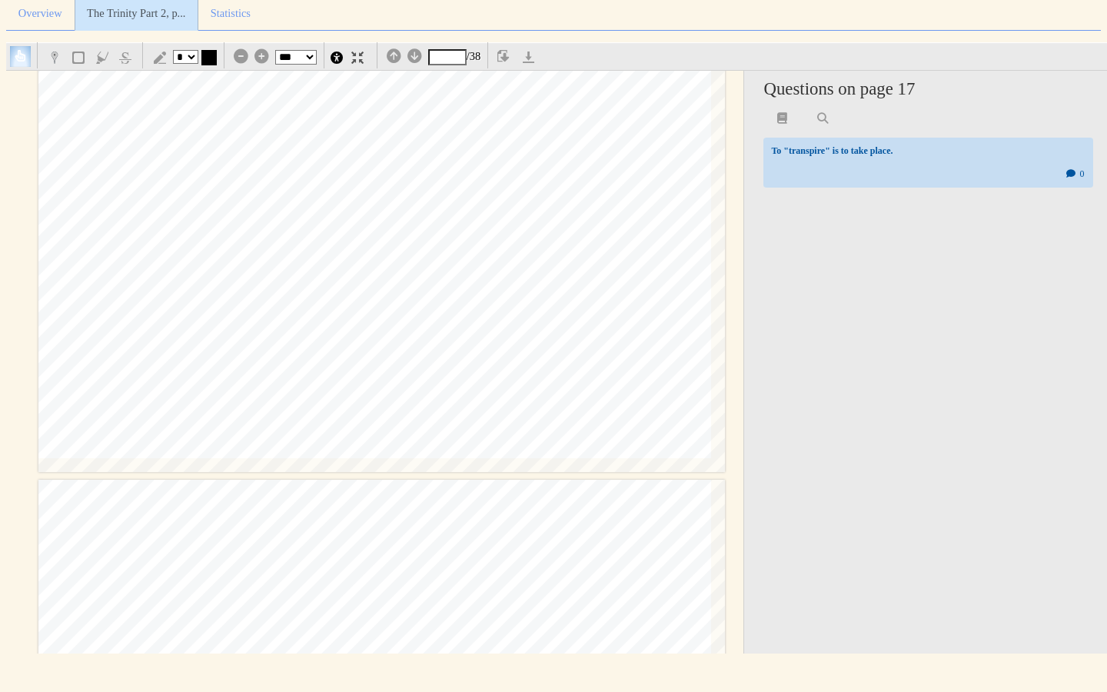
scroll to position [18207, 0]
